Goal: Obtain resource: Obtain resource

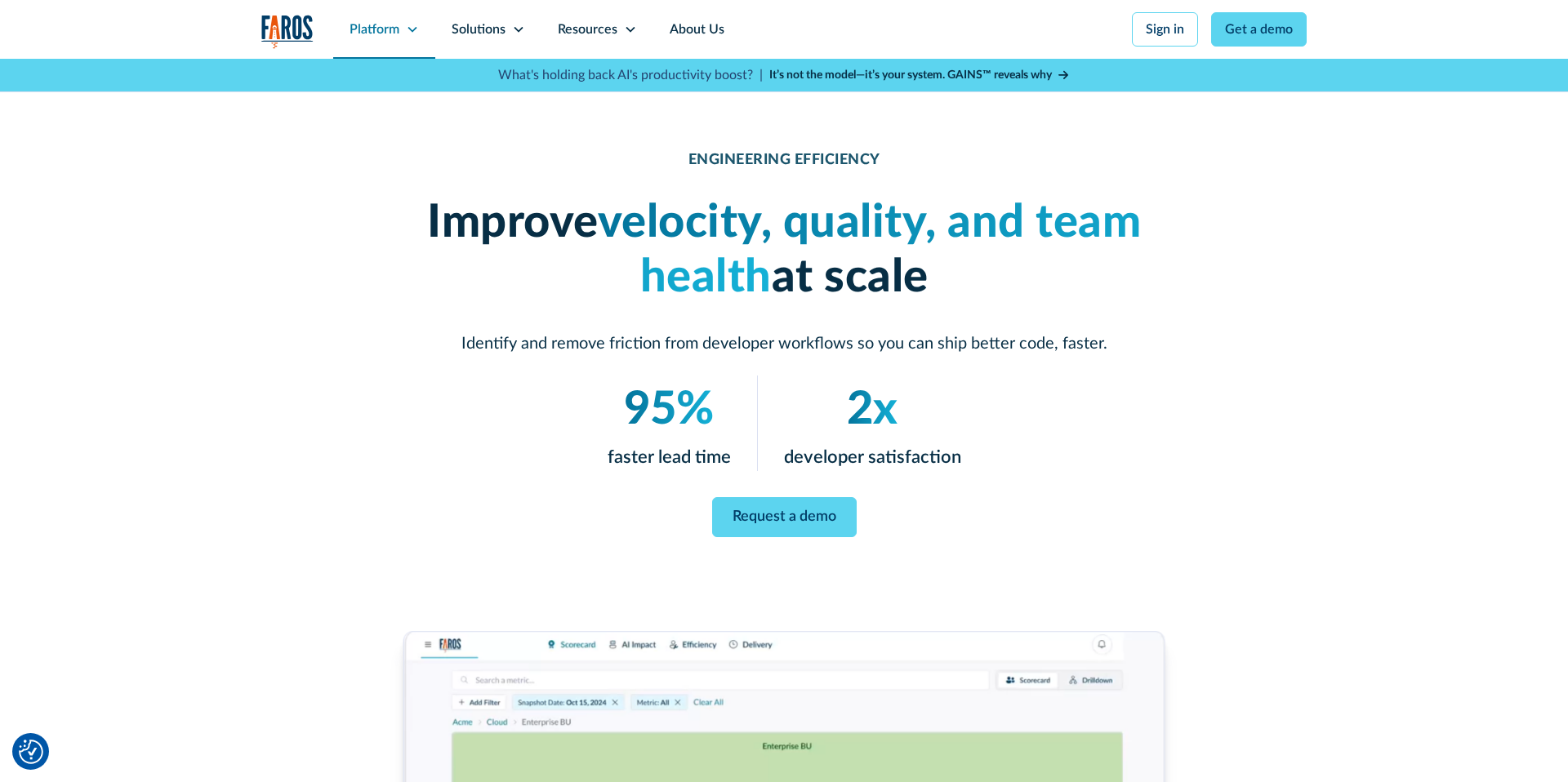
click at [395, 26] on div "Platform" at bounding box center [374, 29] width 50 height 20
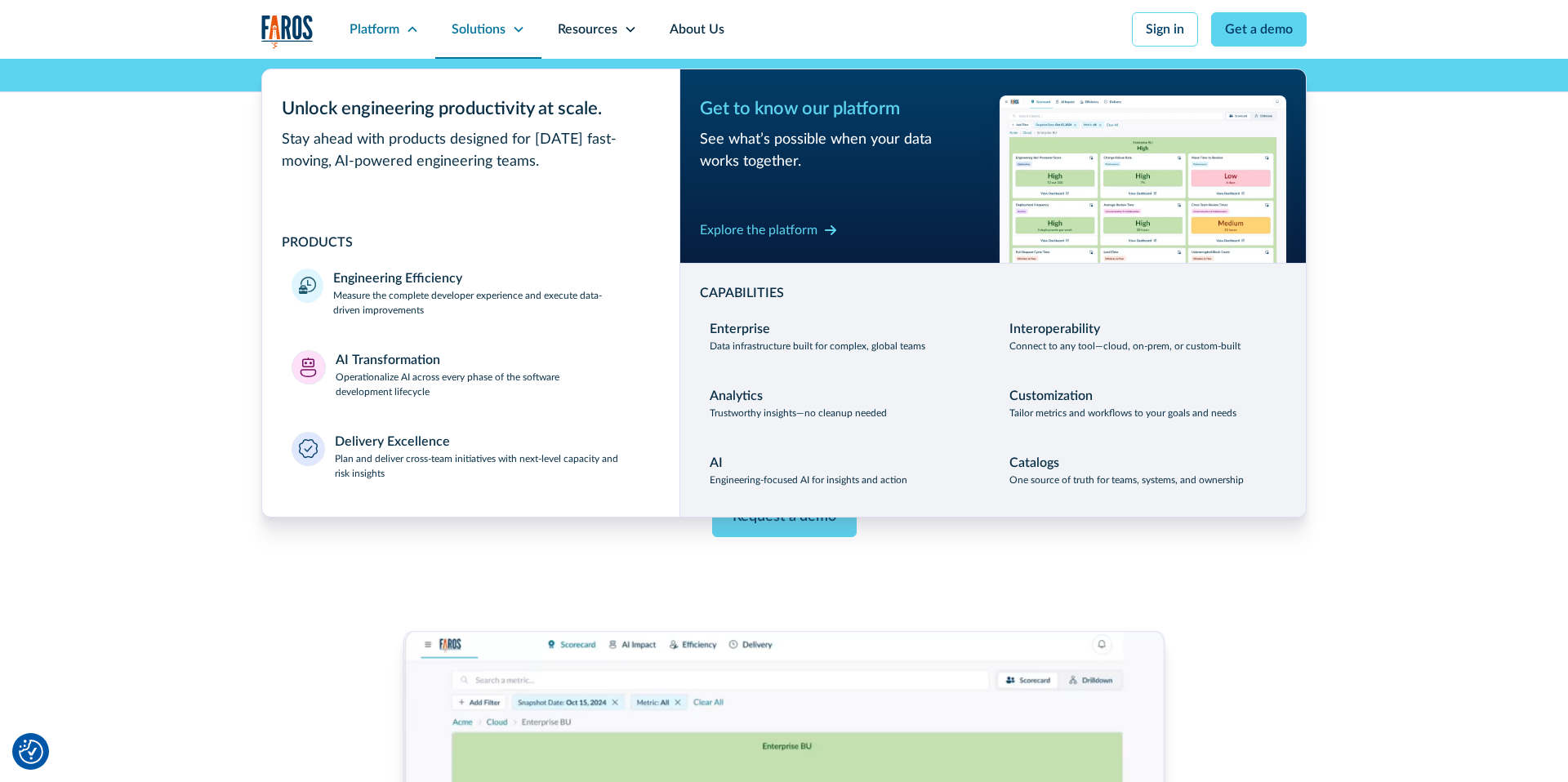
click at [479, 29] on div "Solutions" at bounding box center [478, 29] width 54 height 20
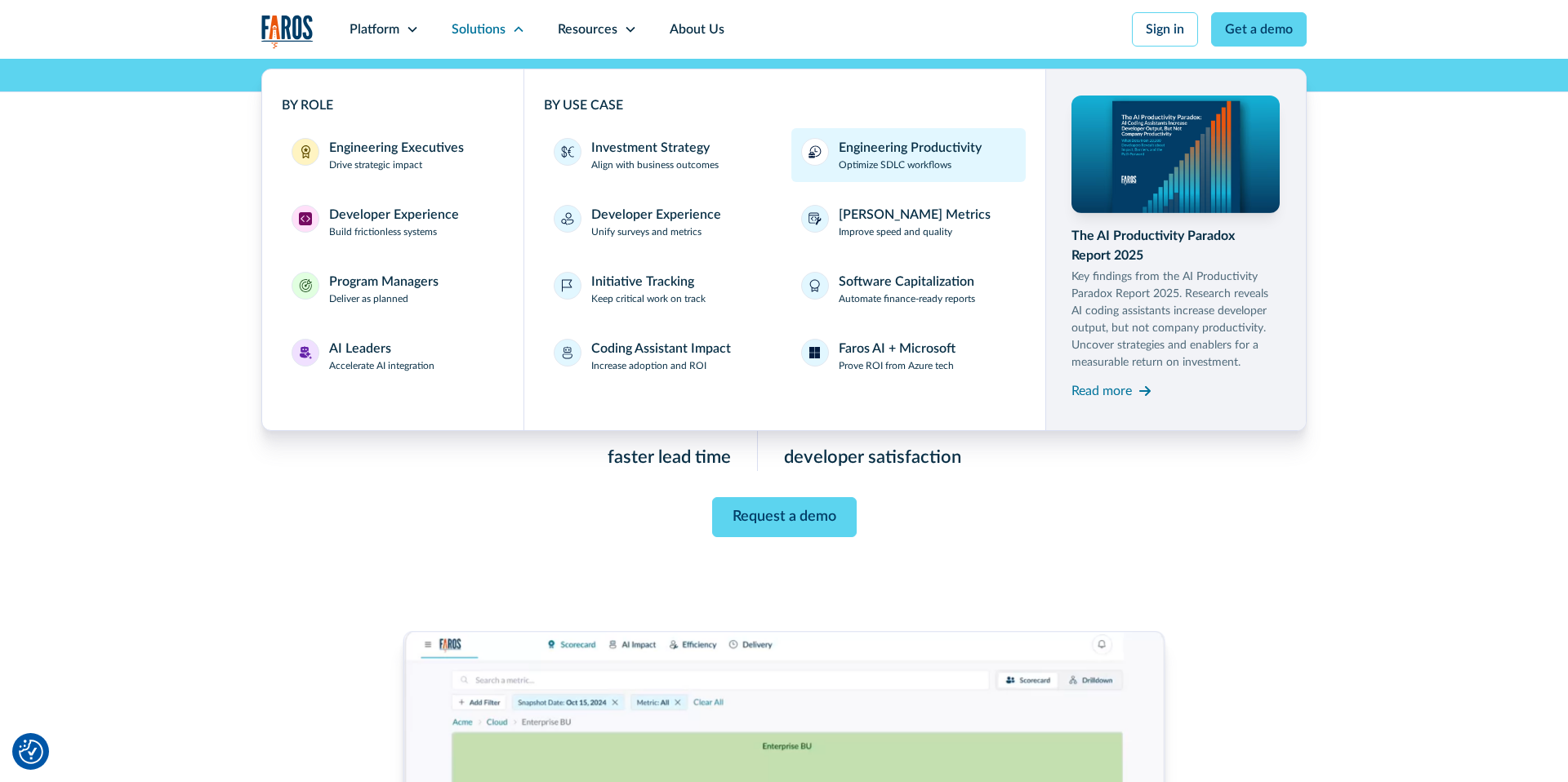
click at [942, 149] on div "Engineering Productivity" at bounding box center [910, 147] width 143 height 20
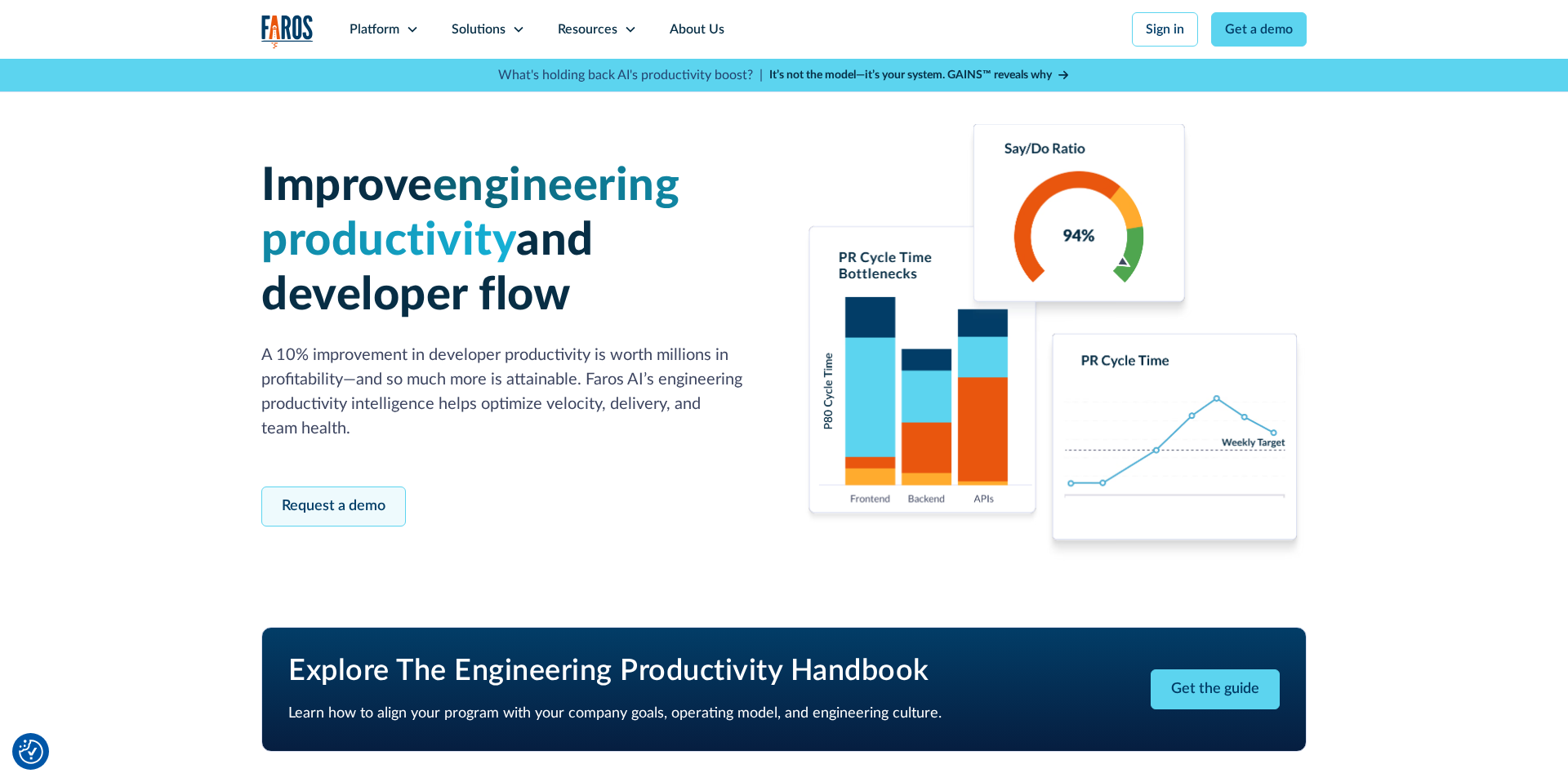
click at [344, 504] on link "Request a demo" at bounding box center [333, 506] width 145 height 40
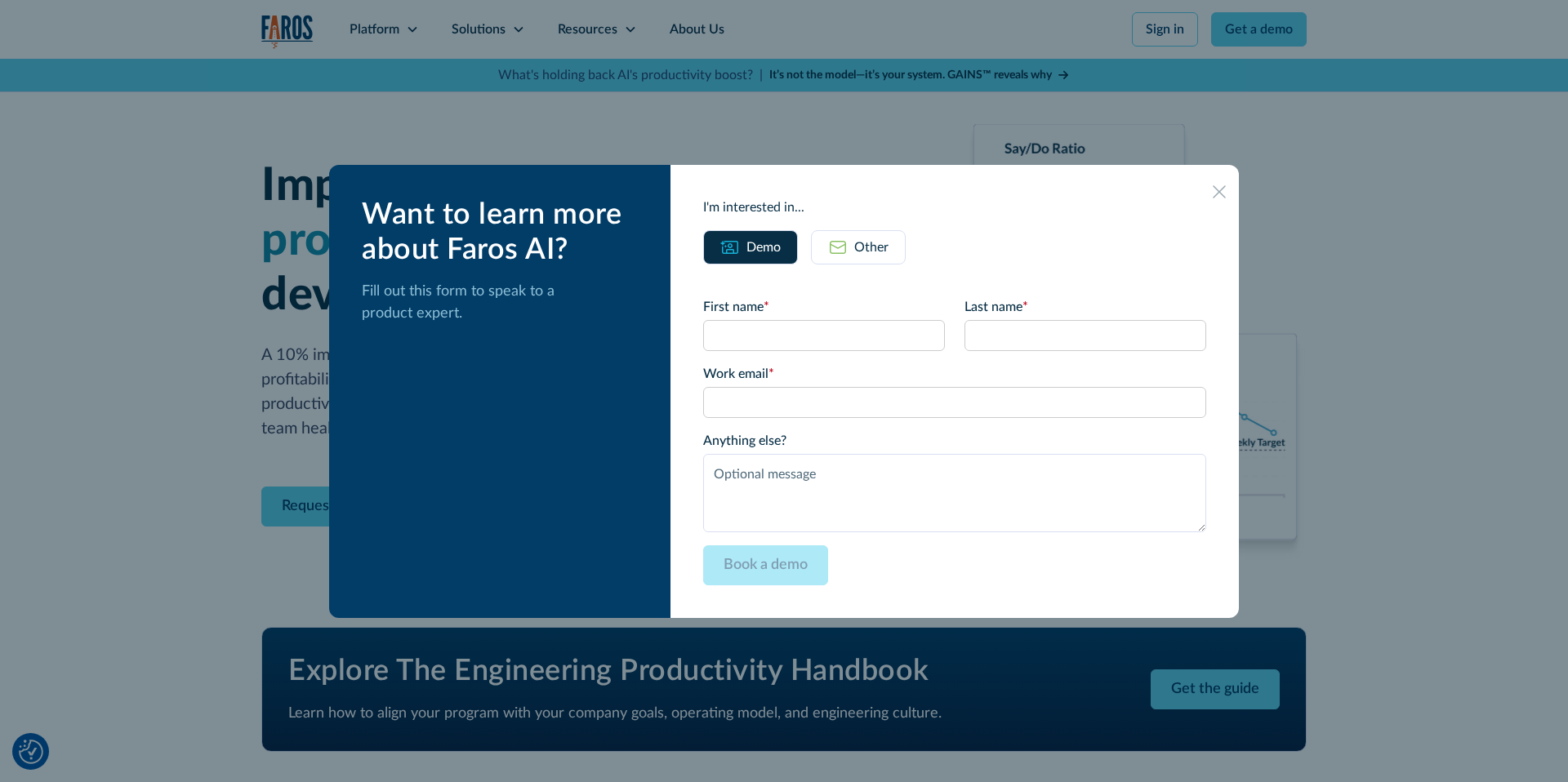
click at [1212, 189] on icon at bounding box center [1218, 191] width 13 height 13
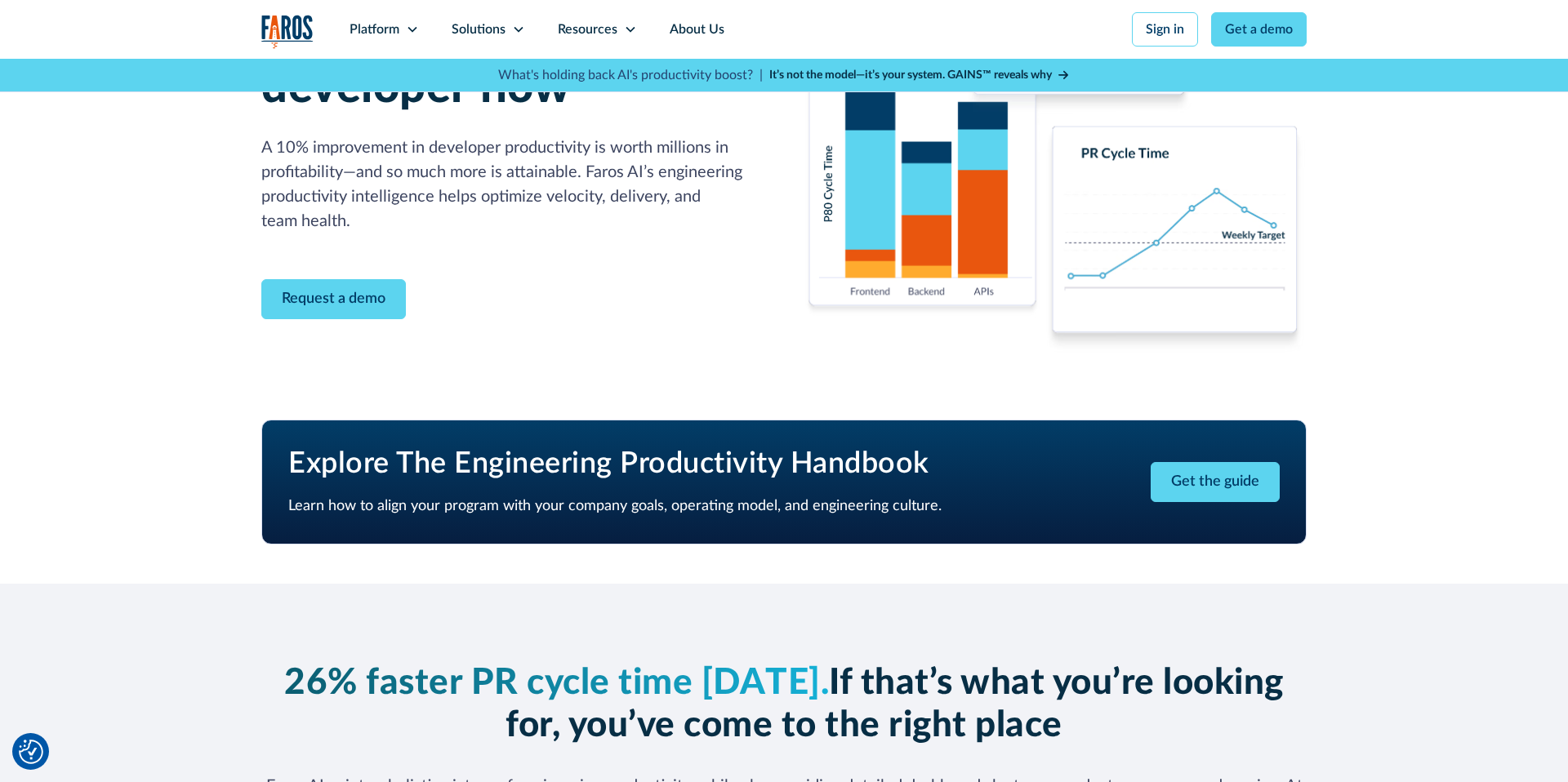
scroll to position [546, 0]
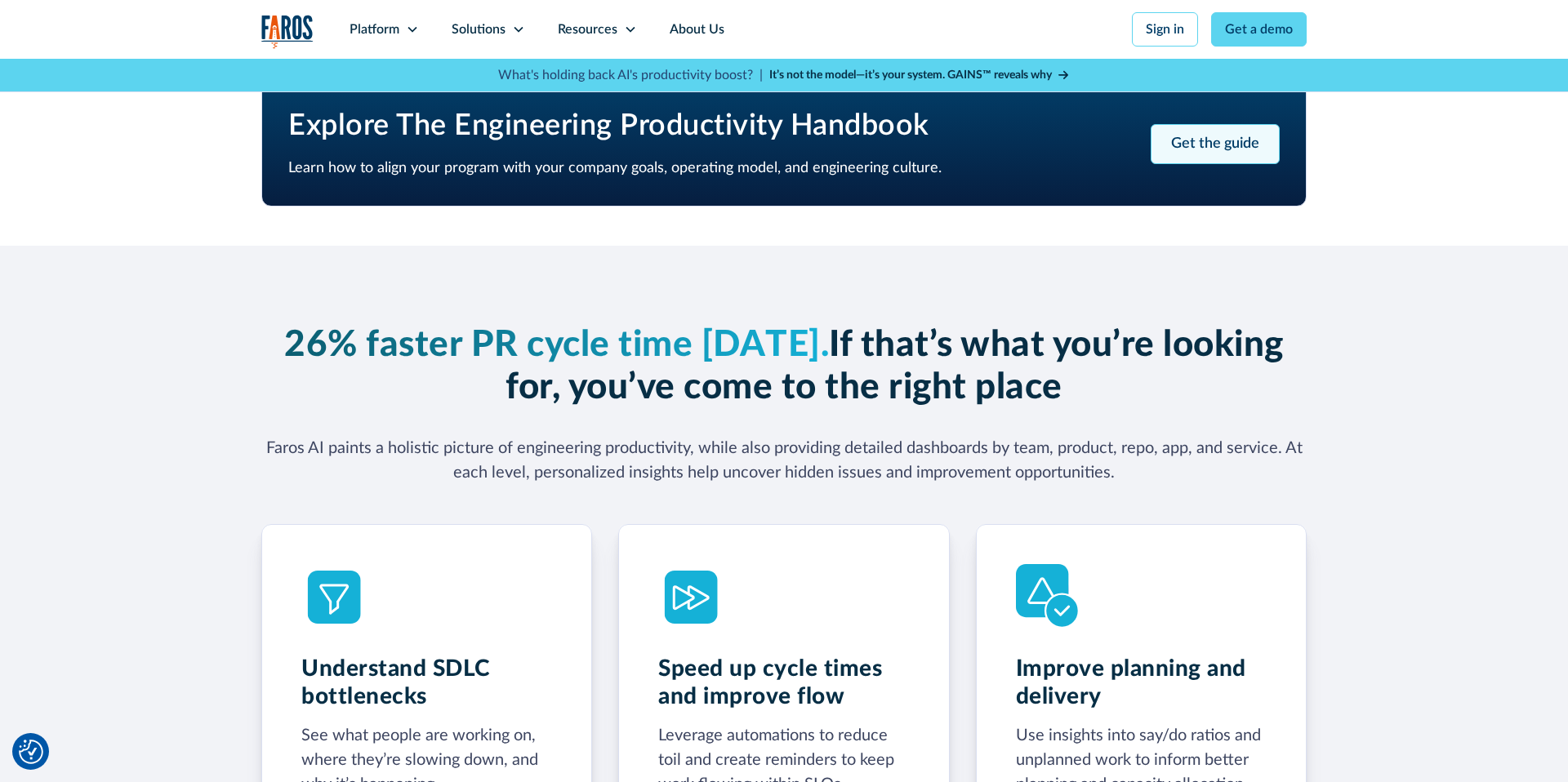
click at [1211, 152] on link "Get the guide" at bounding box center [1215, 144] width 129 height 40
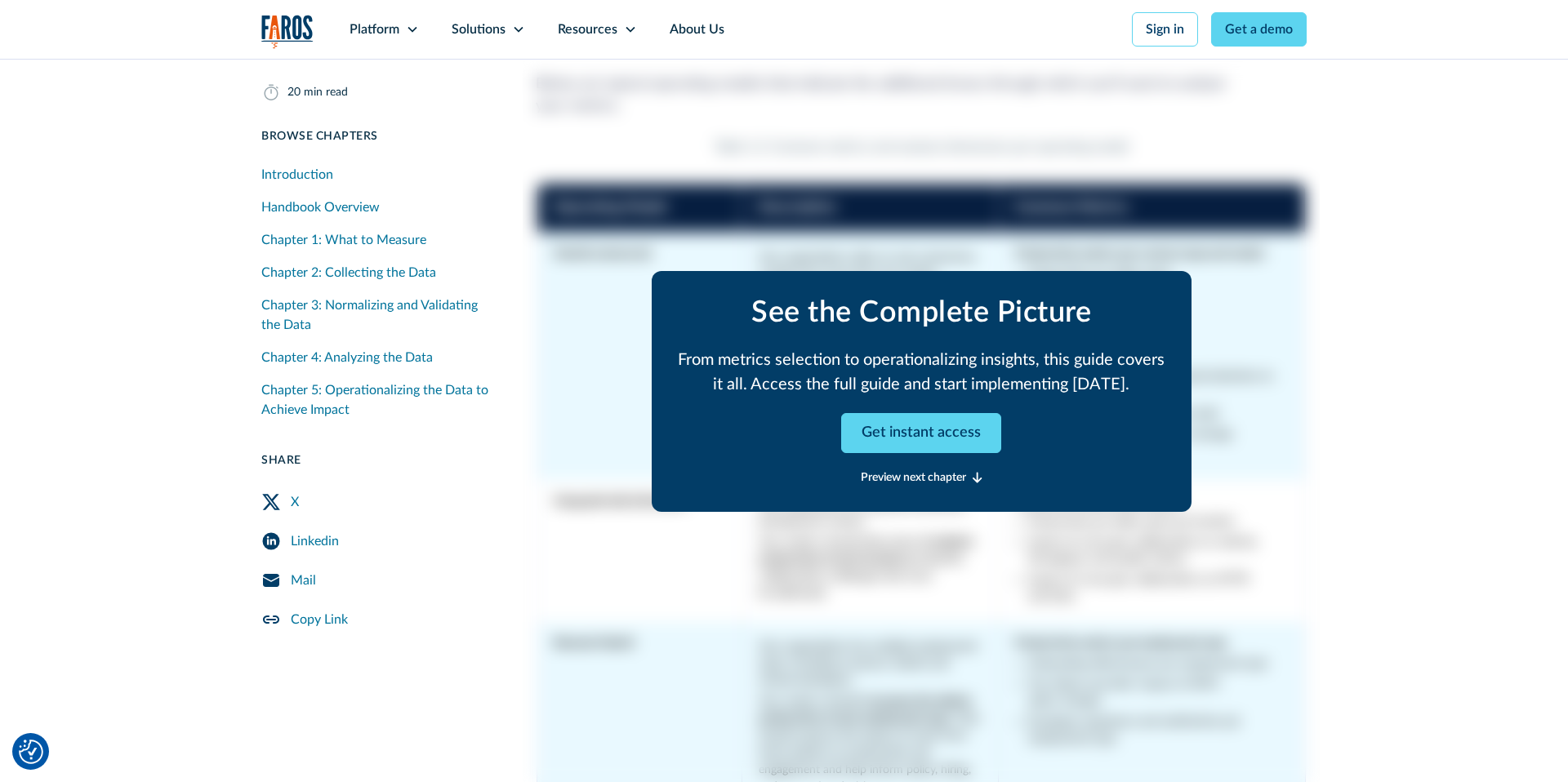
scroll to position [5494, 0]
click at [890, 426] on link "Get instant access" at bounding box center [921, 433] width 160 height 40
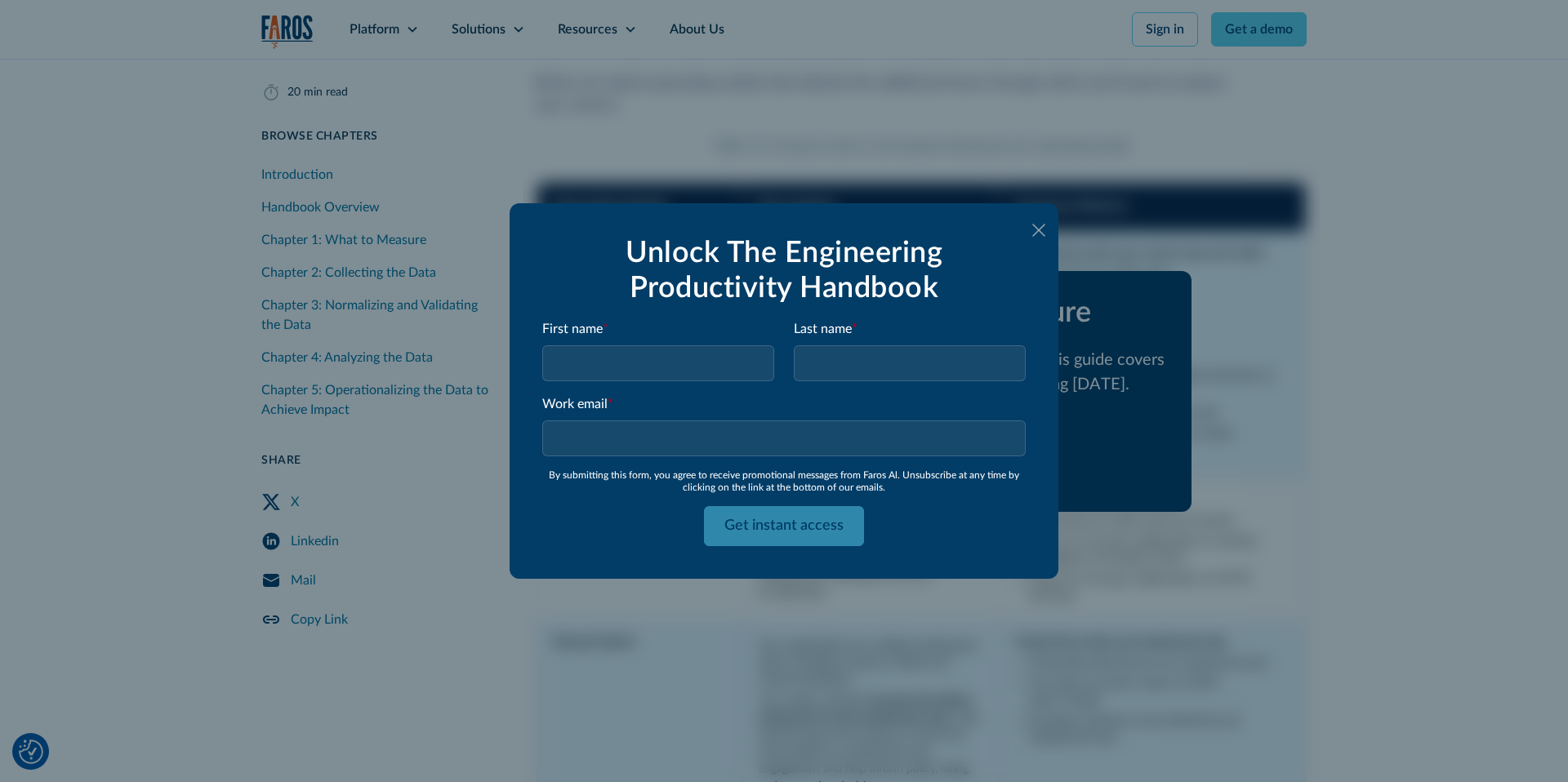
click at [643, 363] on input "Email Form" at bounding box center [658, 363] width 232 height 36
click at [643, 363] on input "ד" at bounding box center [658, 363] width 232 height 36
type input "ד"
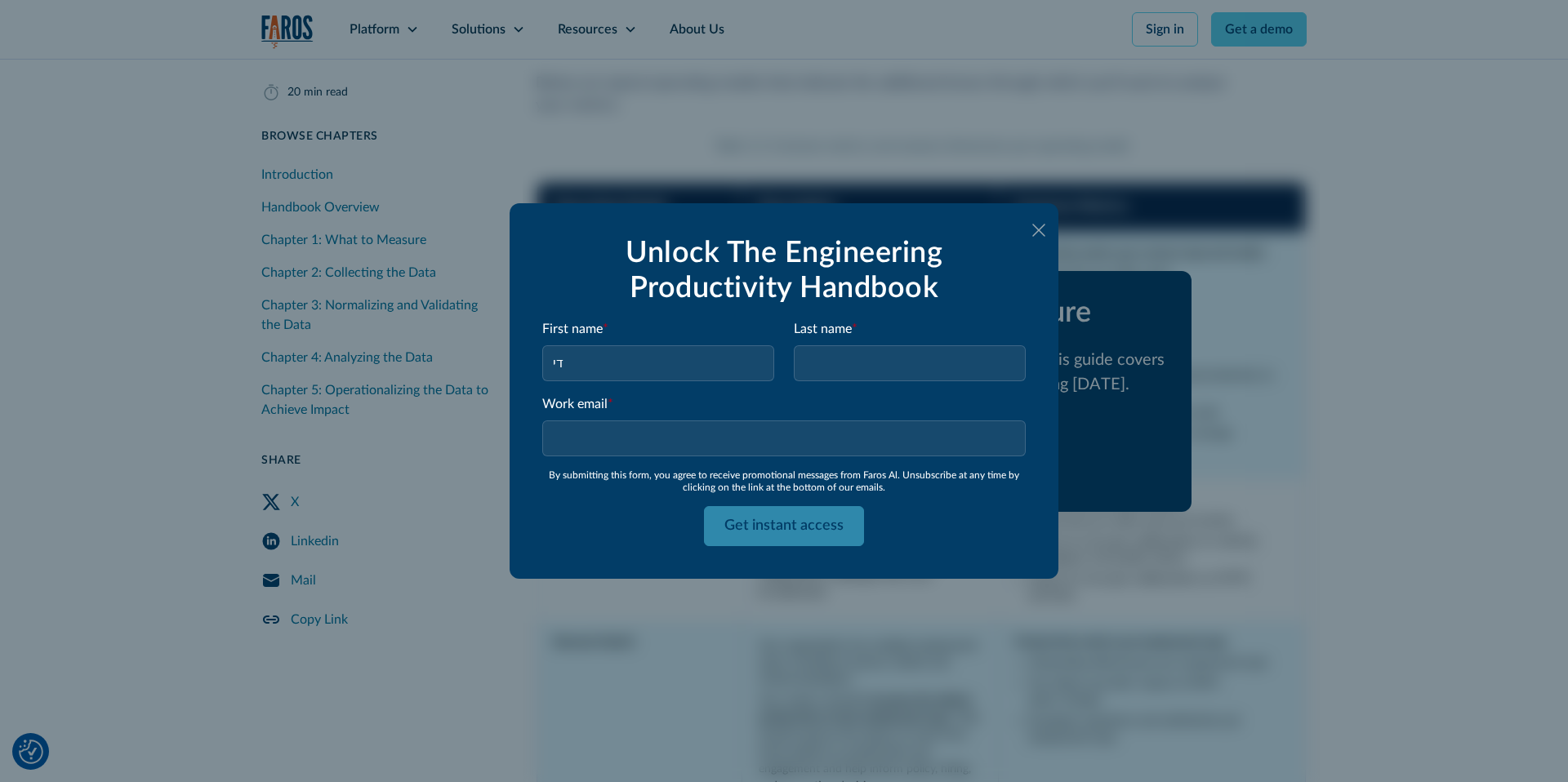
type input "ד"
type input "Shiran"
click at [829, 367] on input "Last name *" at bounding box center [909, 363] width 232 height 36
type input "test4"
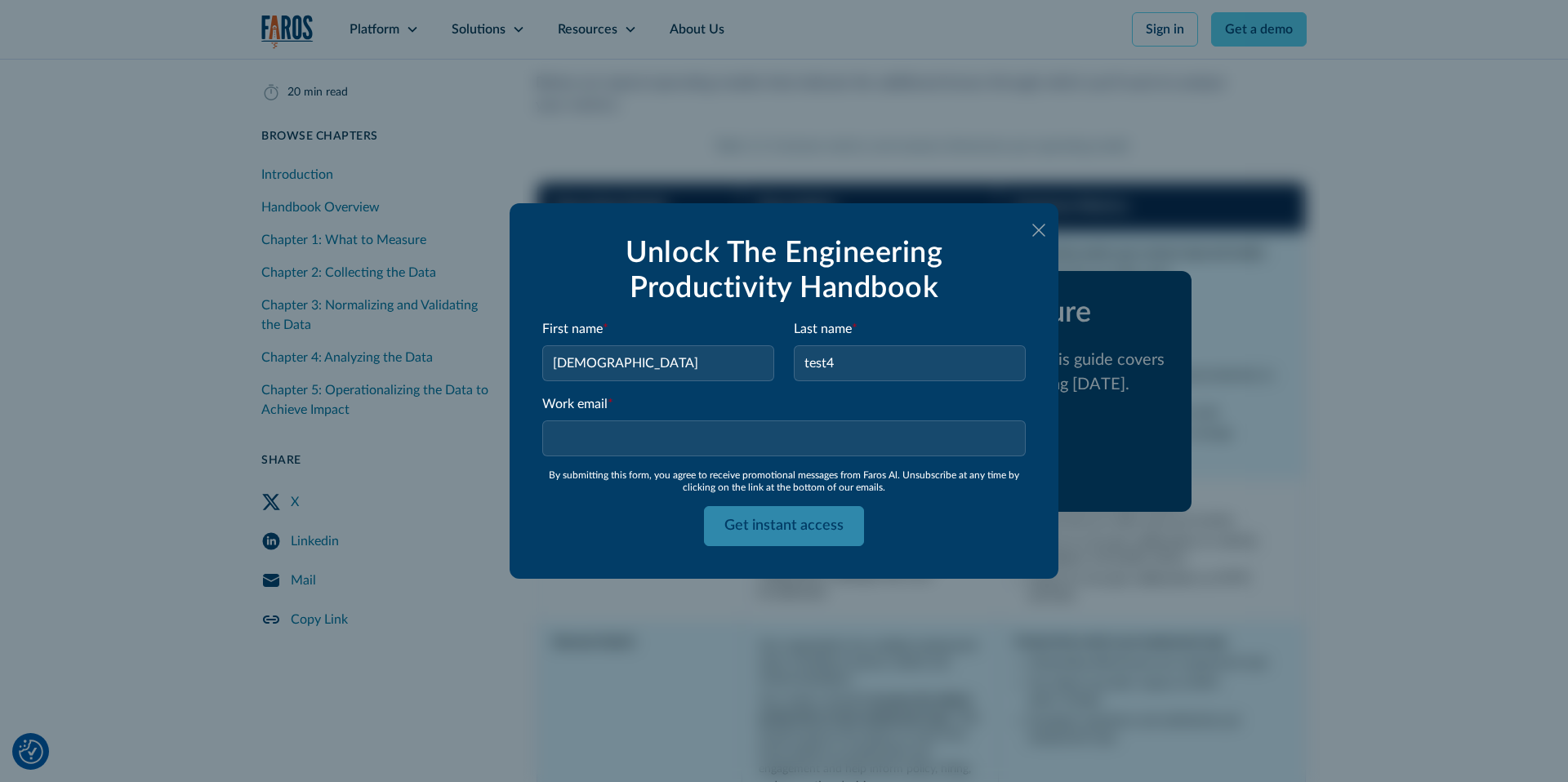
click at [671, 445] on input "Work email *" at bounding box center [784, 439] width 483 height 36
type input "shiran@kukistrategies.com"
click at [751, 531] on input "Get instant access" at bounding box center [784, 526] width 160 height 40
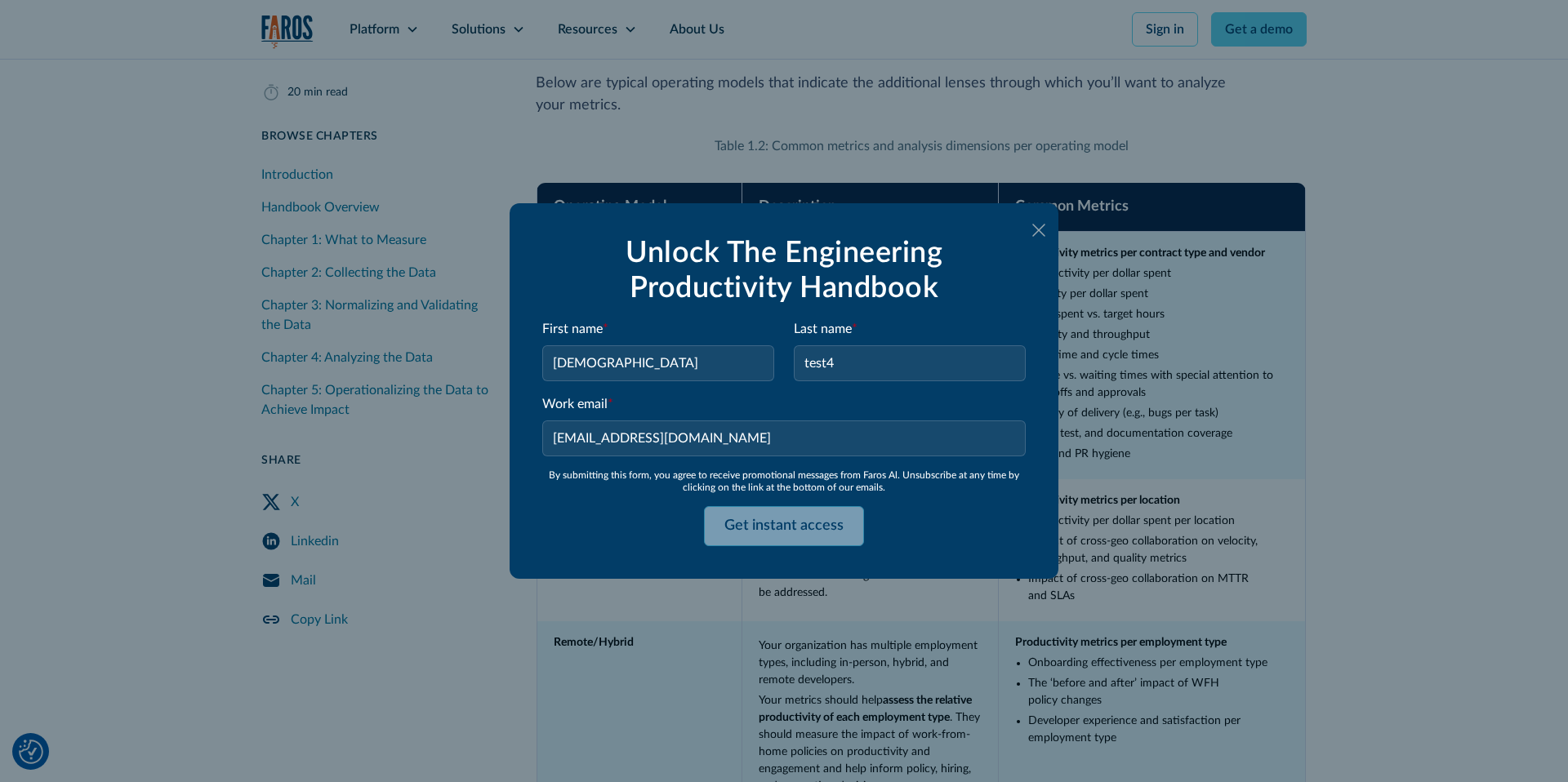
click at [781, 528] on div "Unlock The Engineering Productivity Handbook First name * Shiran Last name * te…" at bounding box center [784, 391] width 1568 height 782
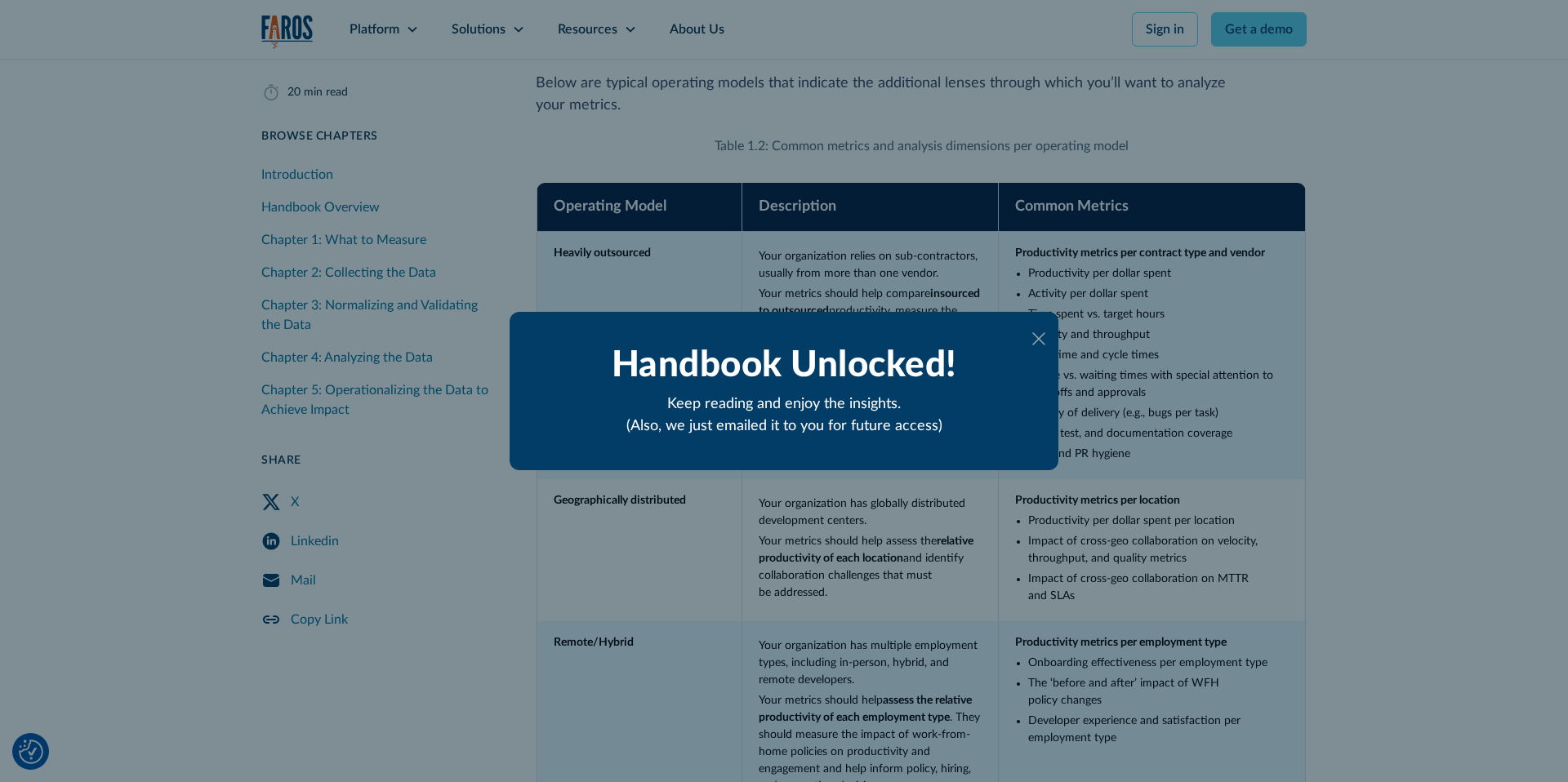
click at [1036, 340] on icon at bounding box center [1038, 338] width 13 height 13
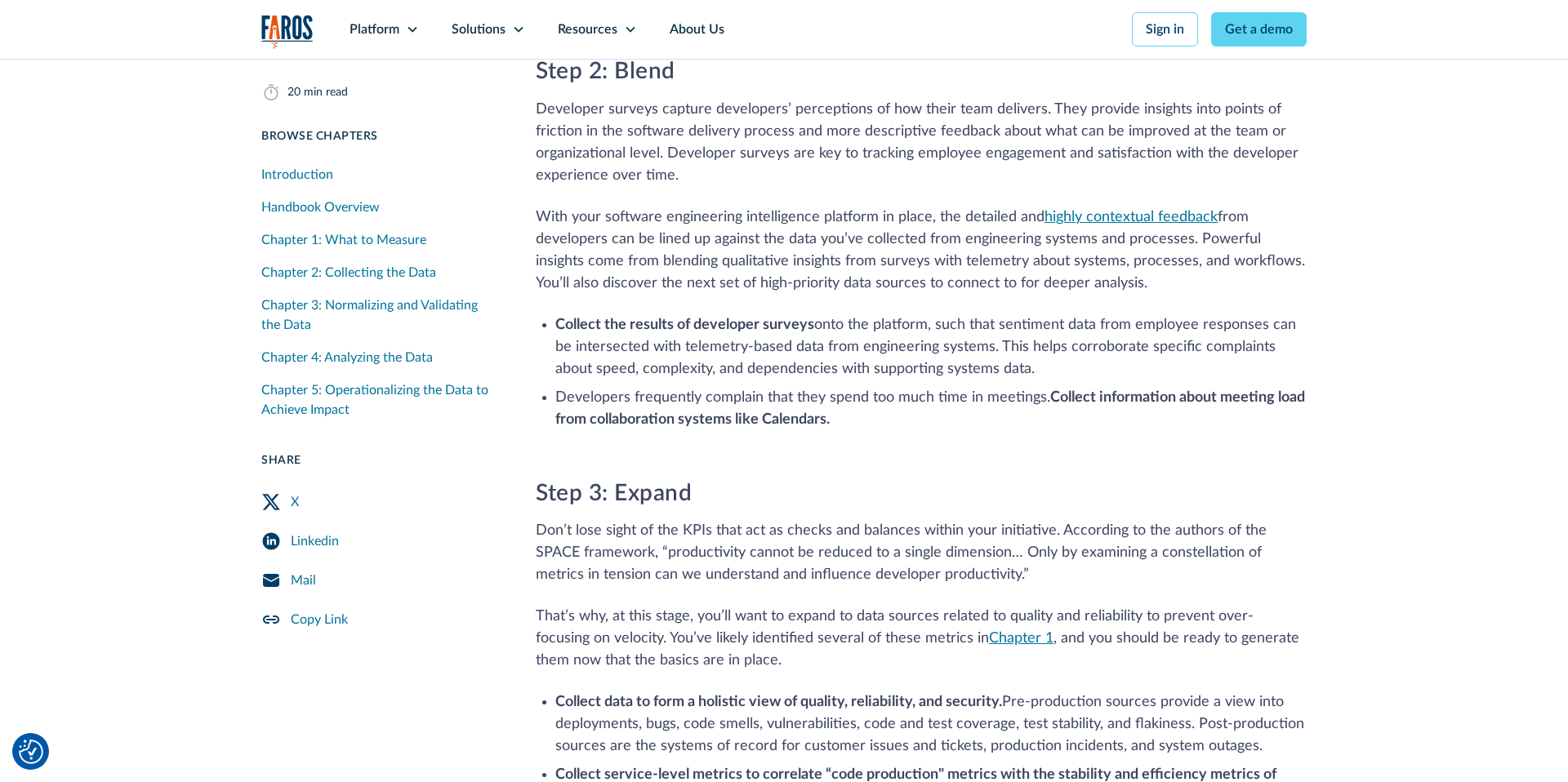
scroll to position [8815, 0]
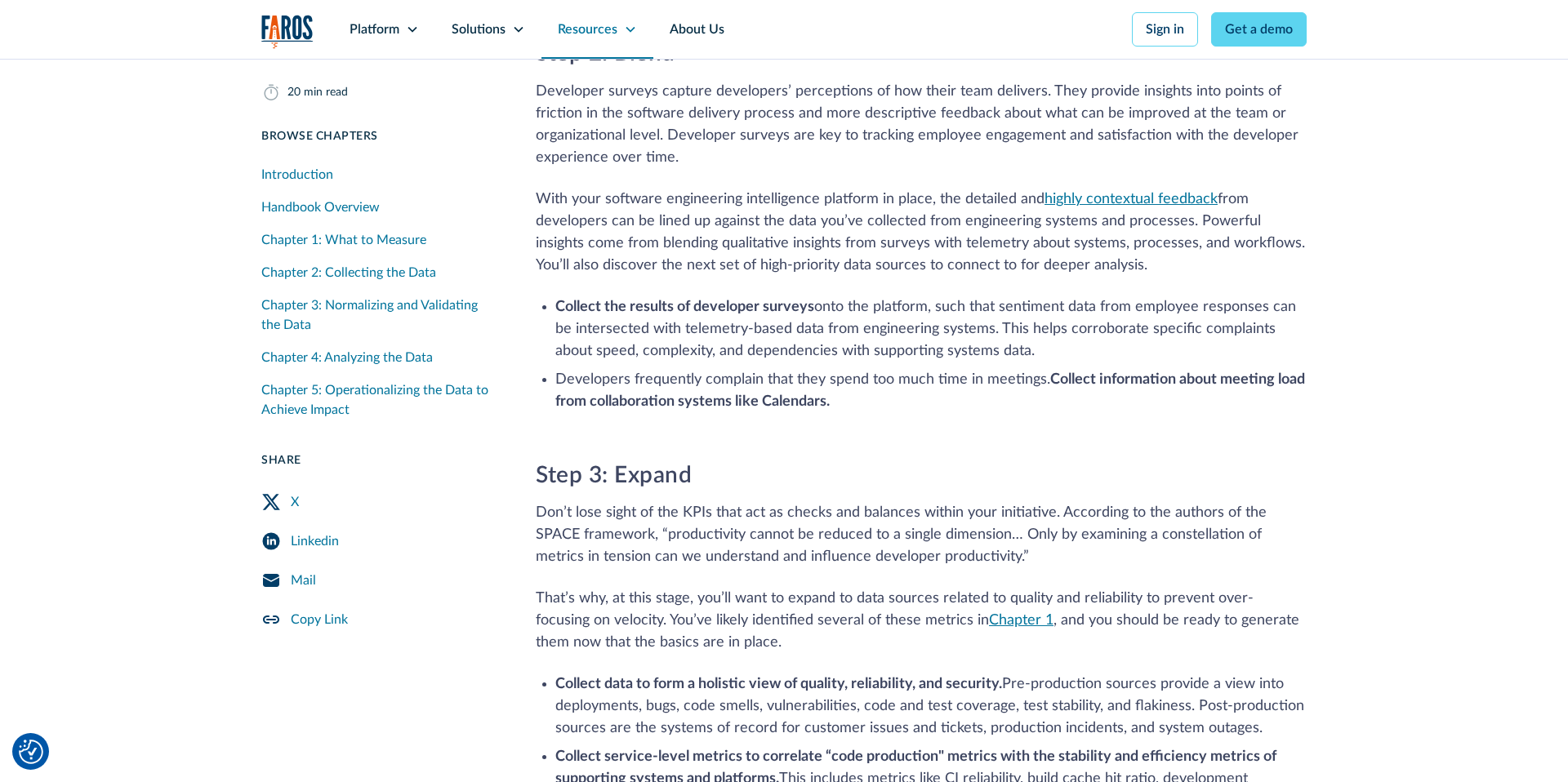
click at [589, 27] on div "Resources" at bounding box center [588, 29] width 60 height 20
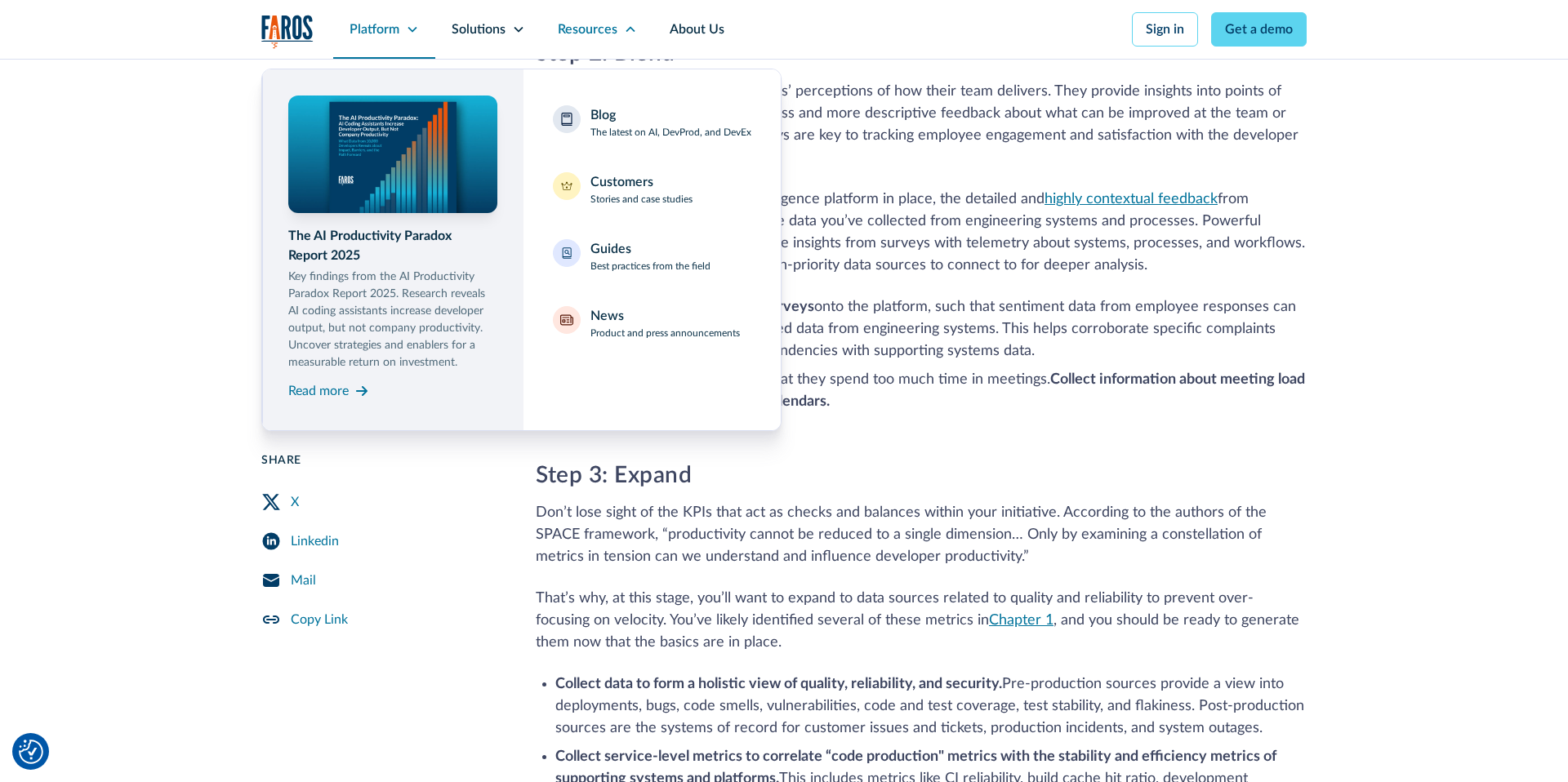
click at [368, 27] on div "Platform" at bounding box center [374, 29] width 50 height 20
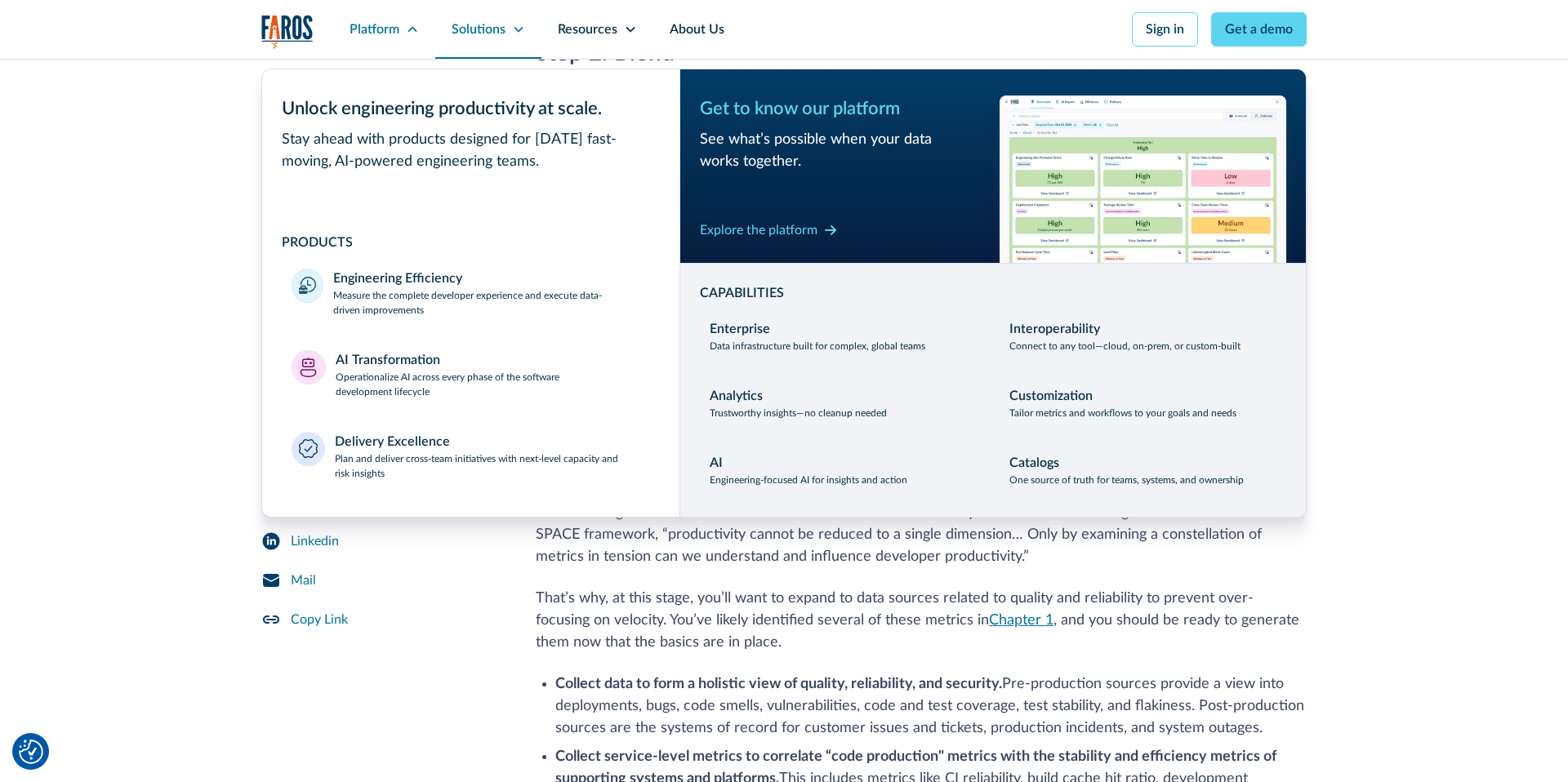
click at [497, 36] on div "Solutions" at bounding box center [478, 29] width 54 height 20
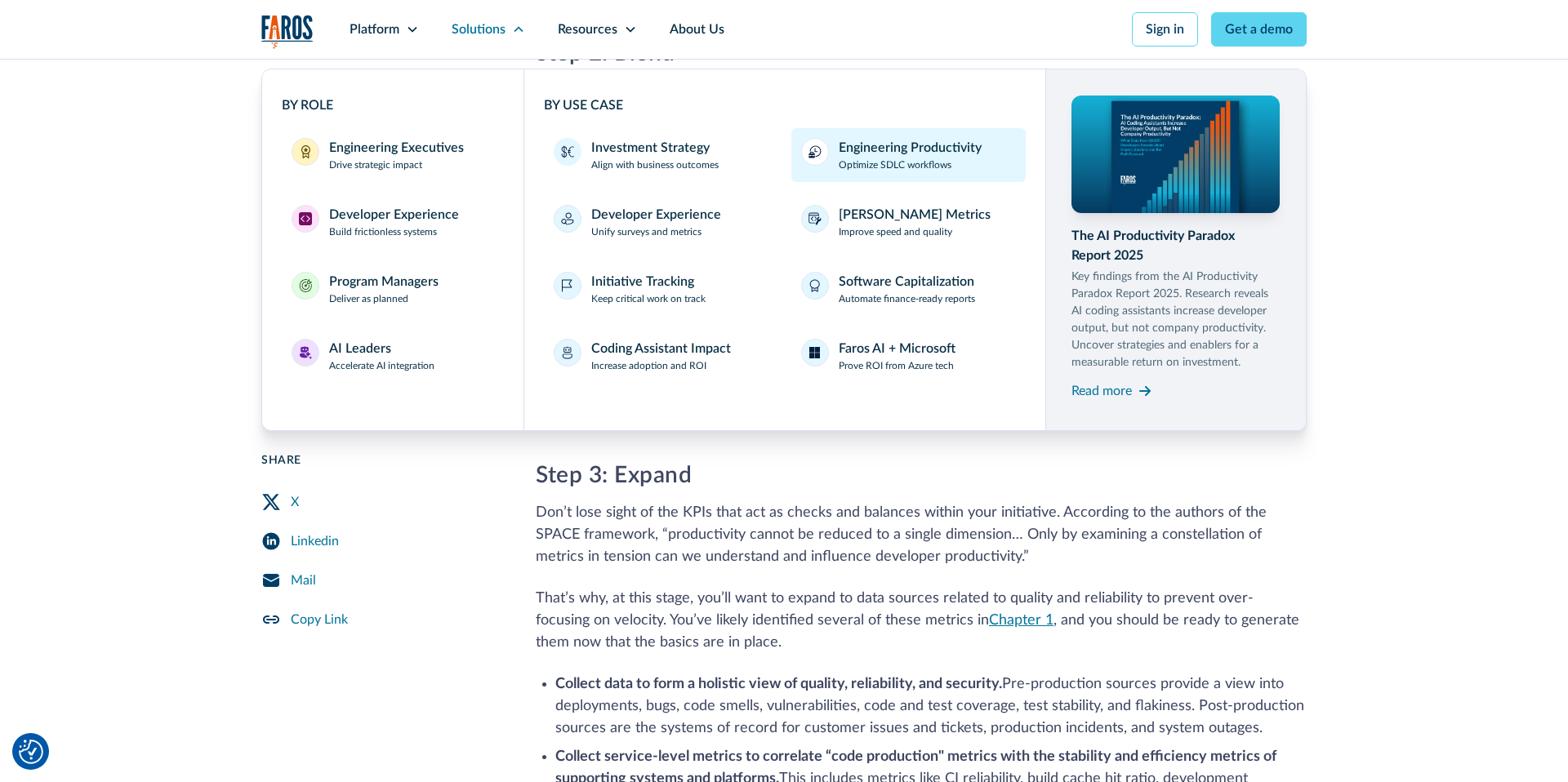
click at [892, 158] on p "Optimize SDLC workflows" at bounding box center [895, 164] width 113 height 15
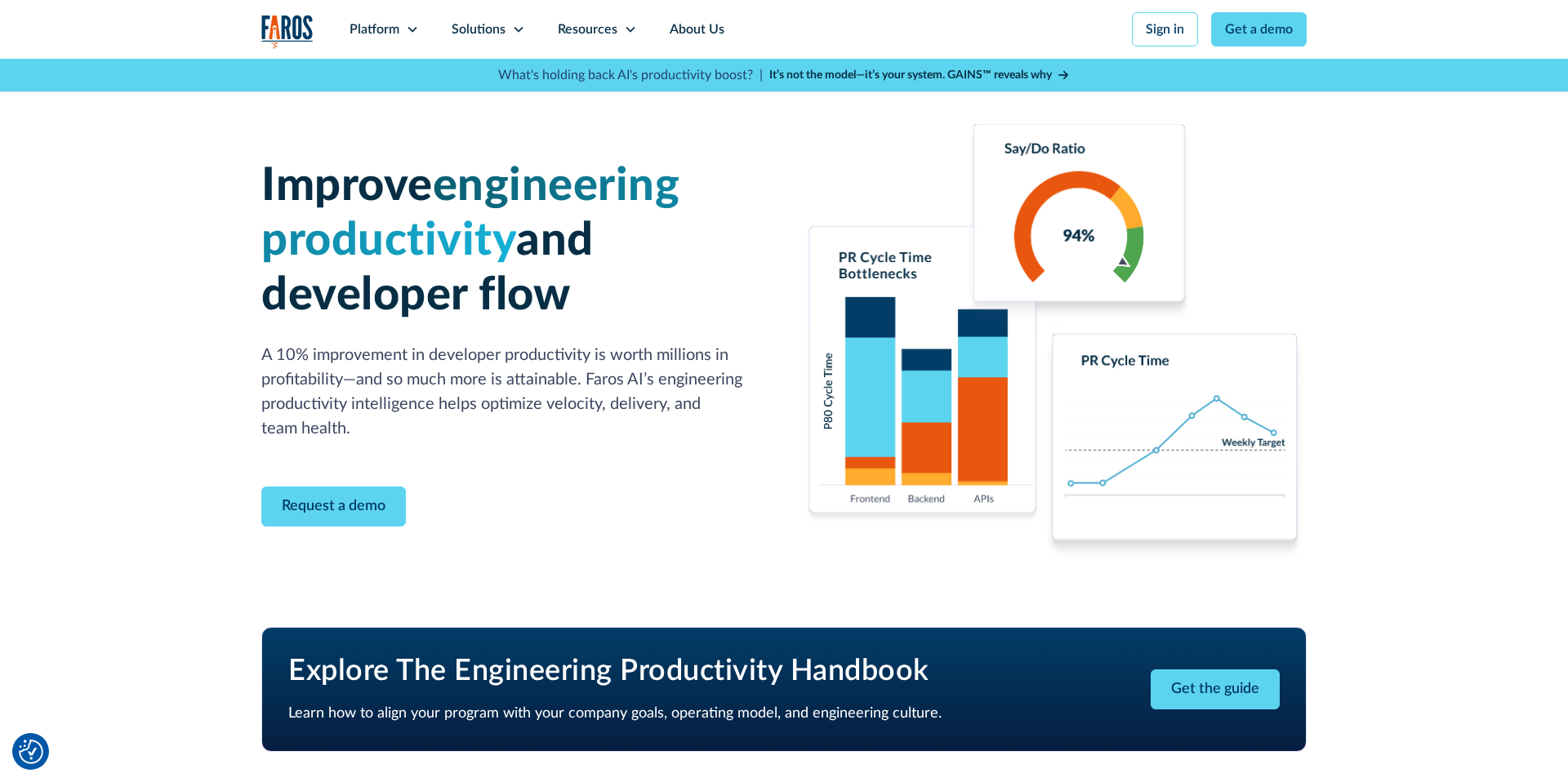
click at [296, 26] on img "home" at bounding box center [287, 31] width 52 height 33
